Goal: Task Accomplishment & Management: Use online tool/utility

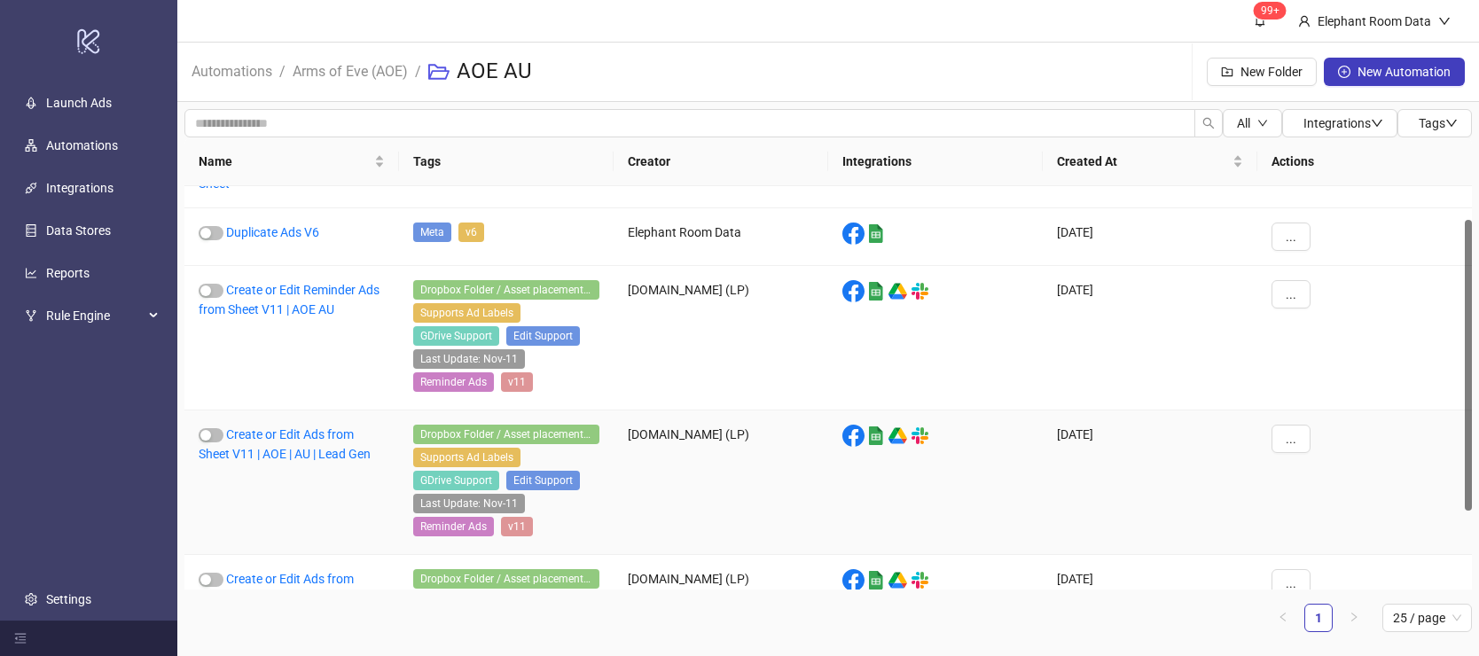
scroll to position [43, 0]
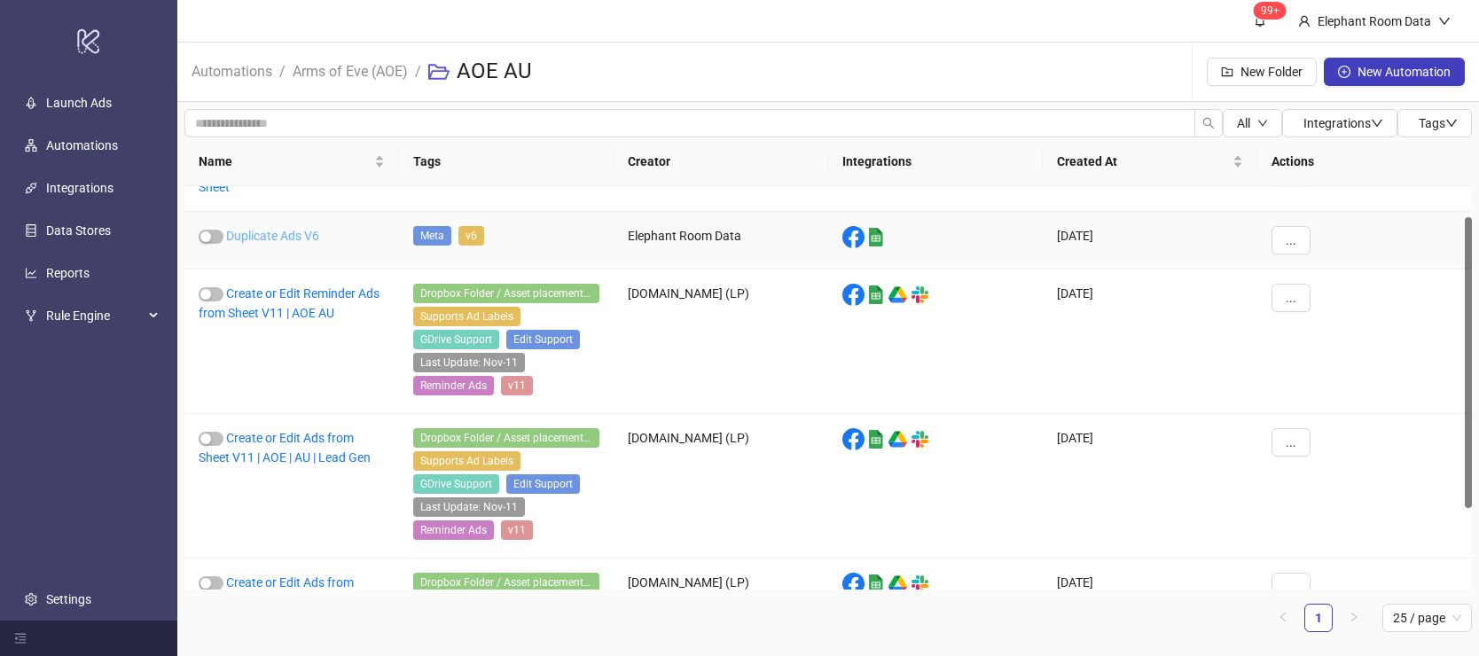
click at [292, 239] on link "Duplicate Ads V6" at bounding box center [272, 236] width 93 height 14
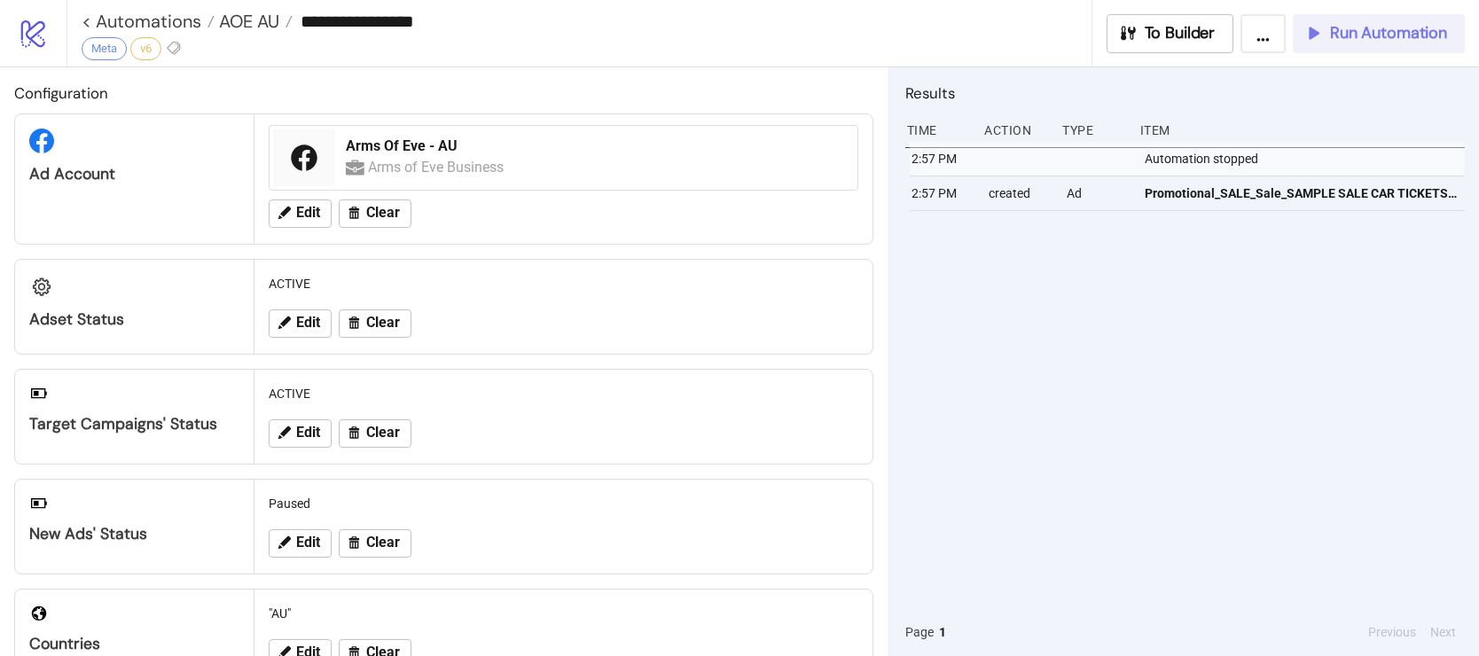
click at [1394, 43] on button "Run Automation" at bounding box center [1379, 33] width 172 height 39
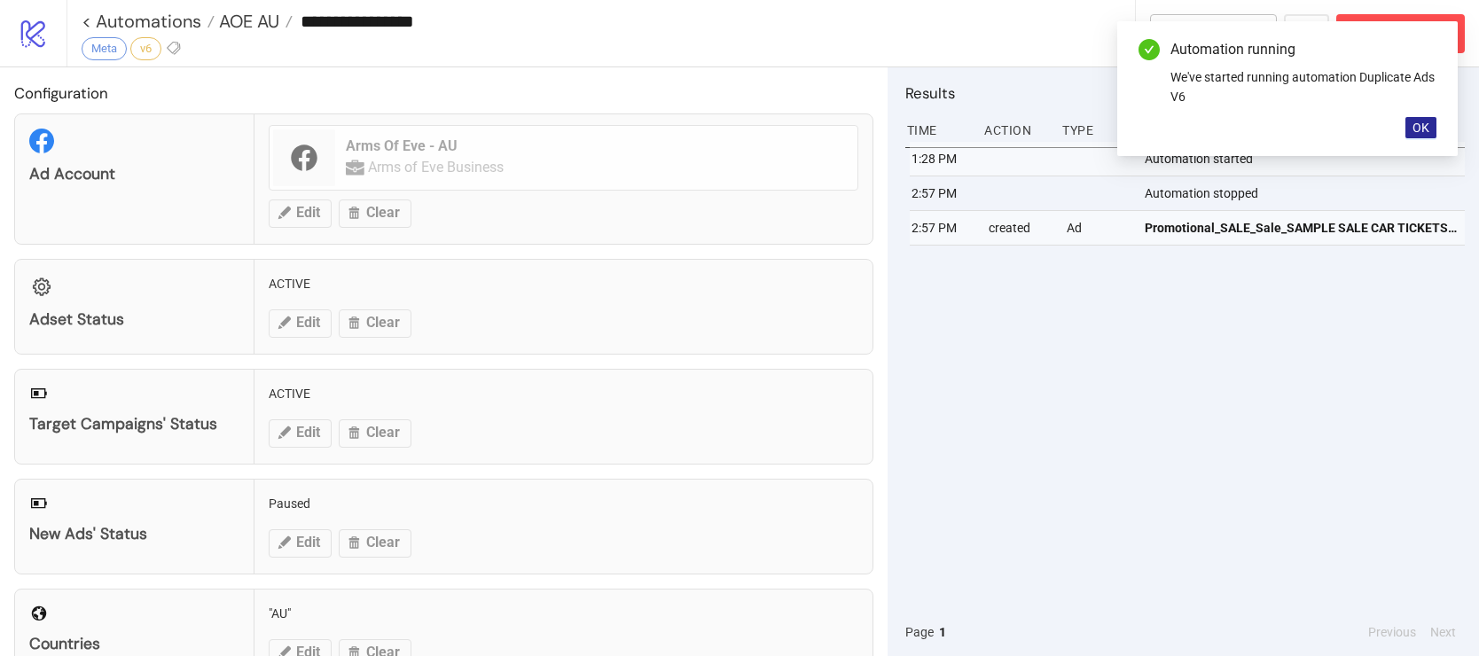
click at [1423, 125] on span "OK" at bounding box center [1421, 128] width 17 height 14
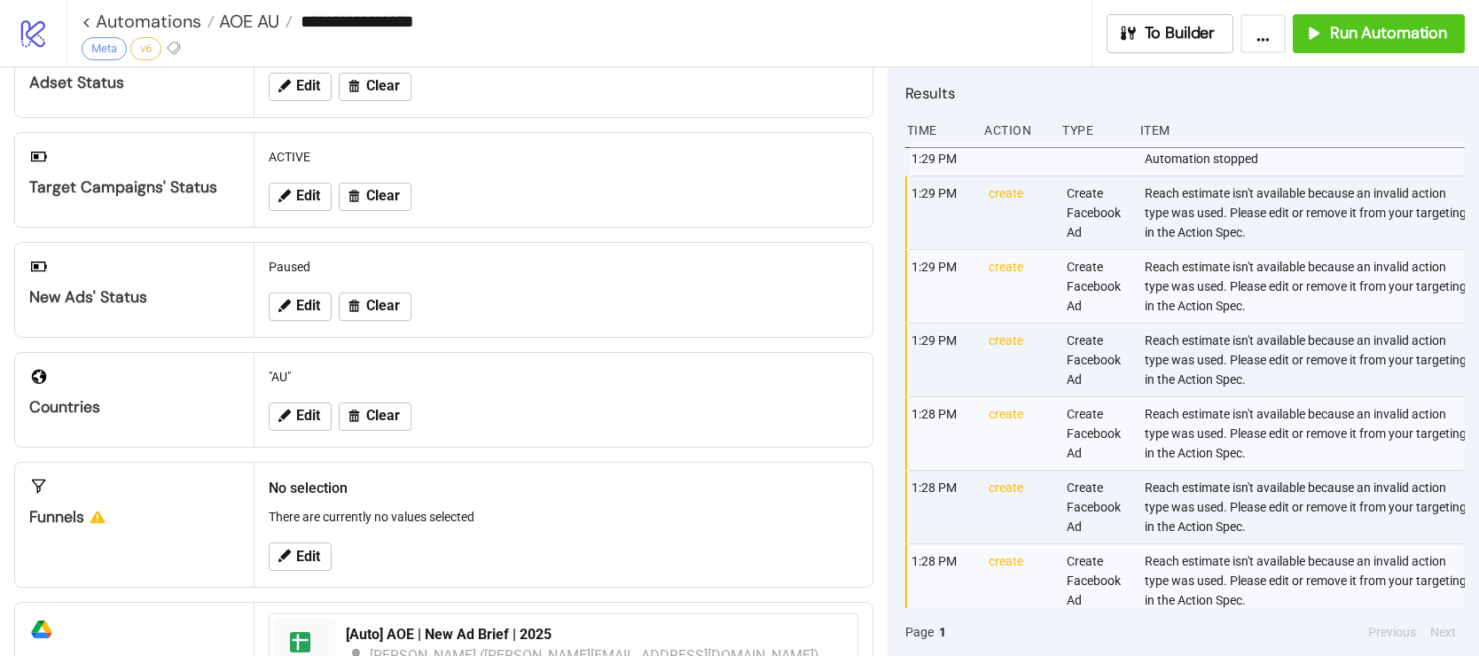
scroll to position [72, 0]
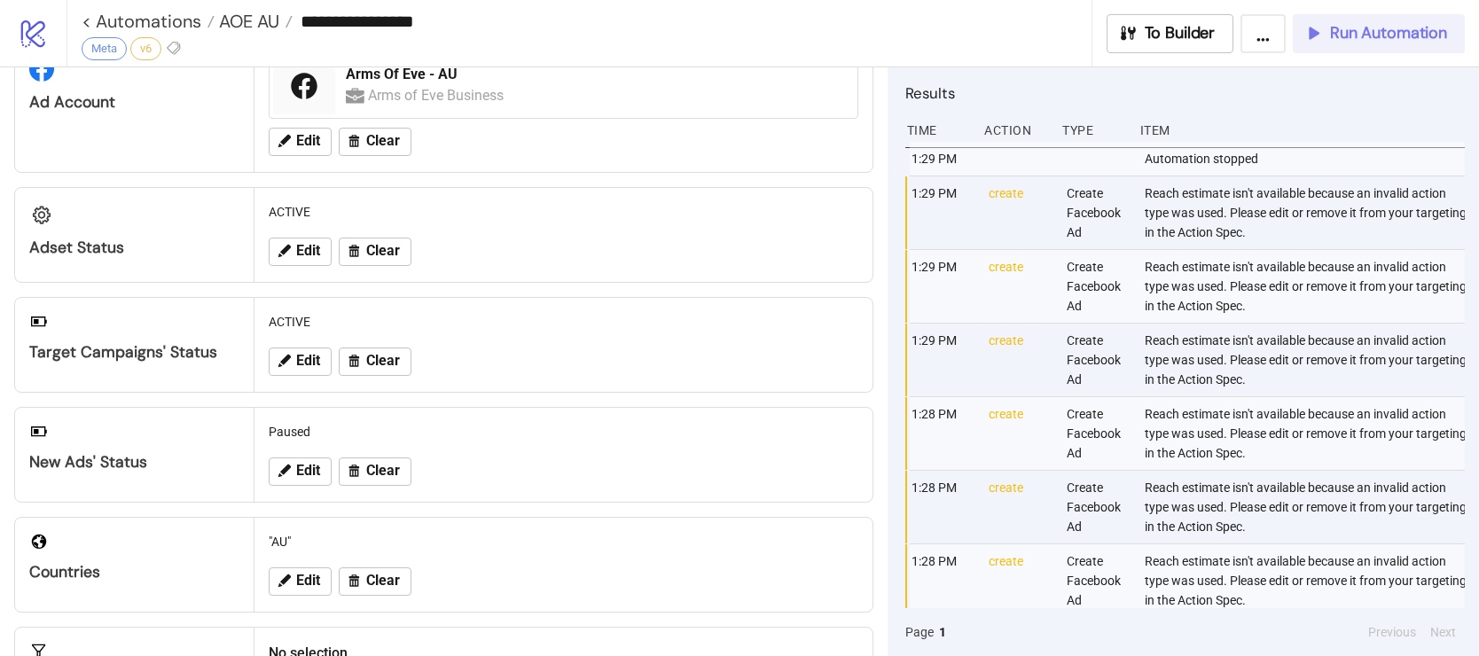
click at [1338, 43] on span "Run Automation" at bounding box center [1388, 33] width 117 height 20
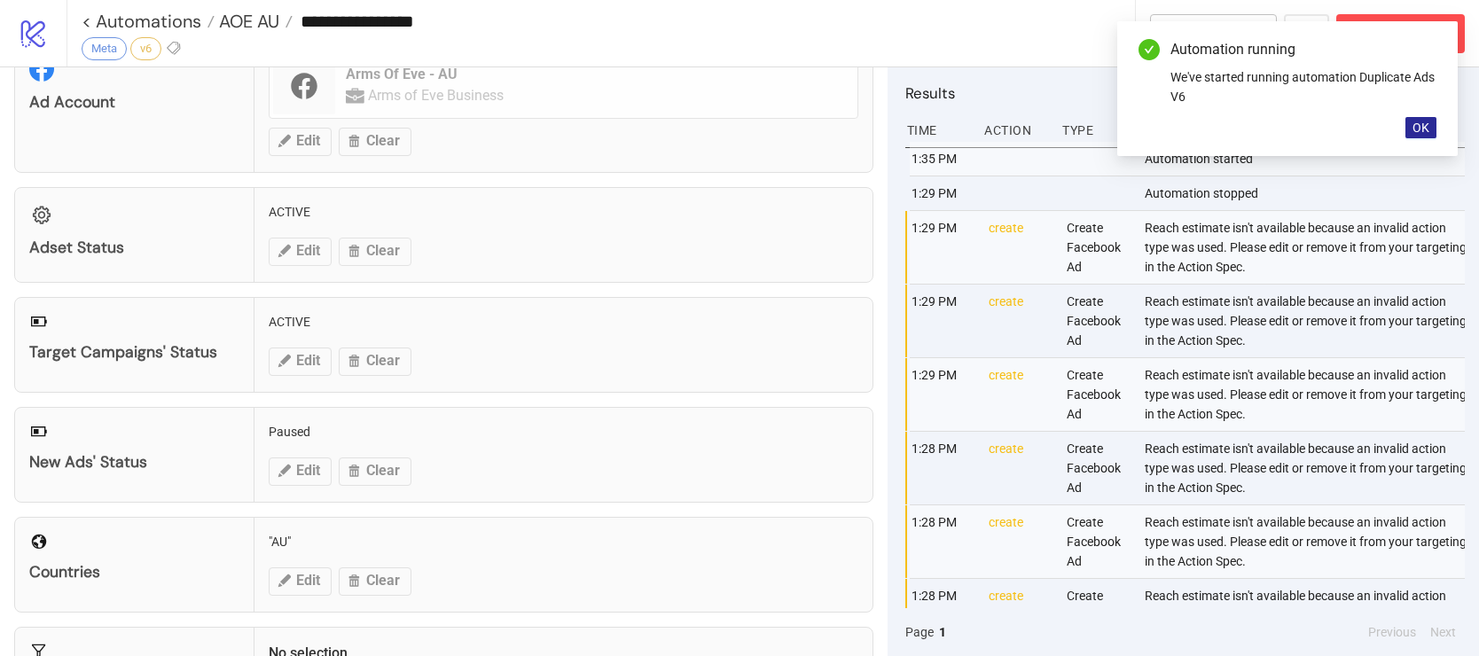
click at [1425, 129] on span "OK" at bounding box center [1421, 128] width 17 height 14
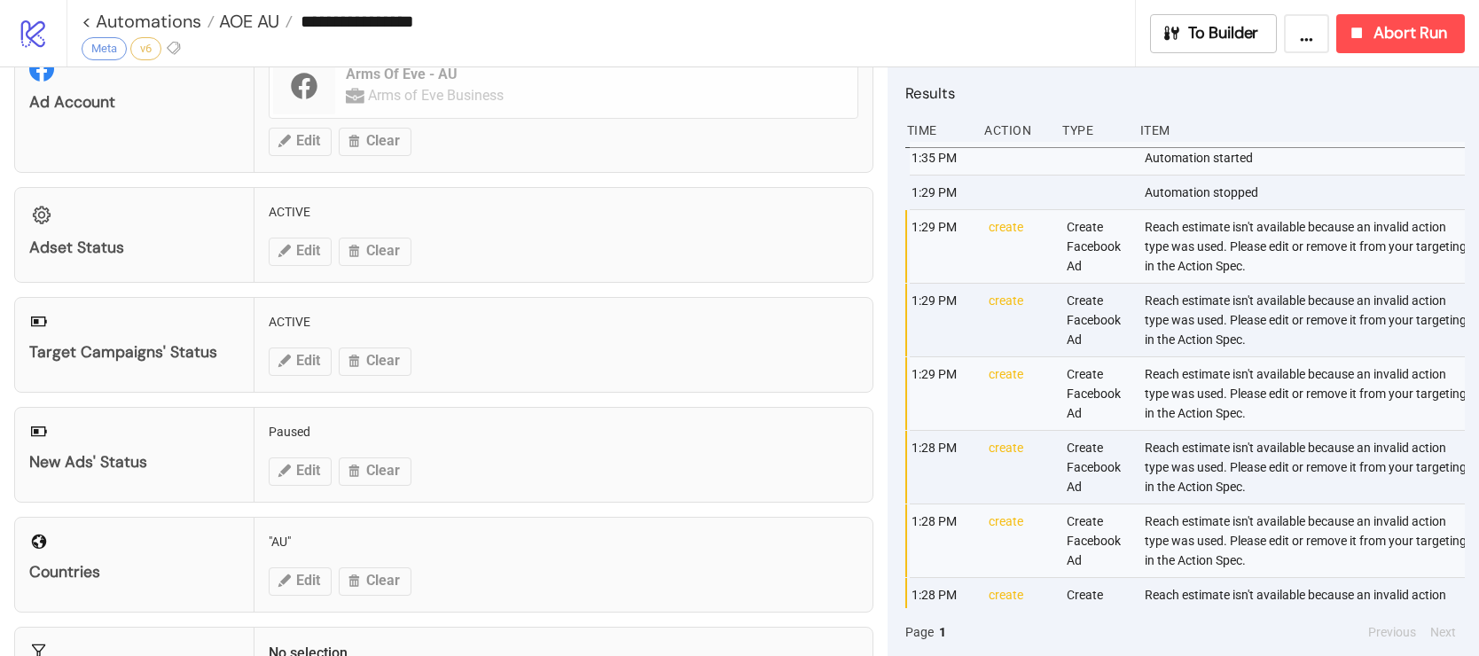
scroll to position [0, 0]
